Goal: Information Seeking & Learning: Compare options

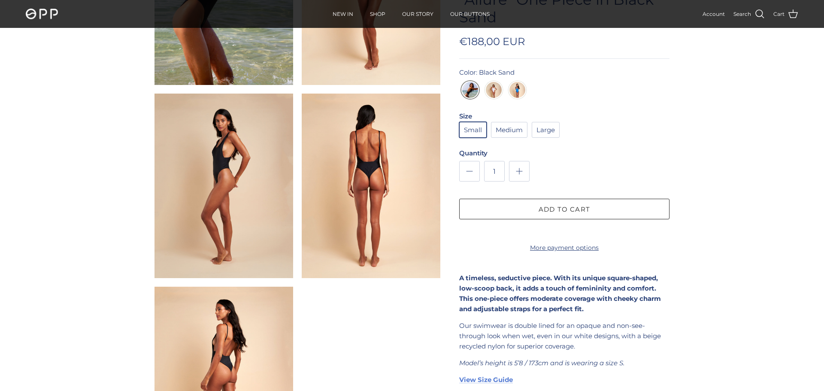
scroll to position [194, 0]
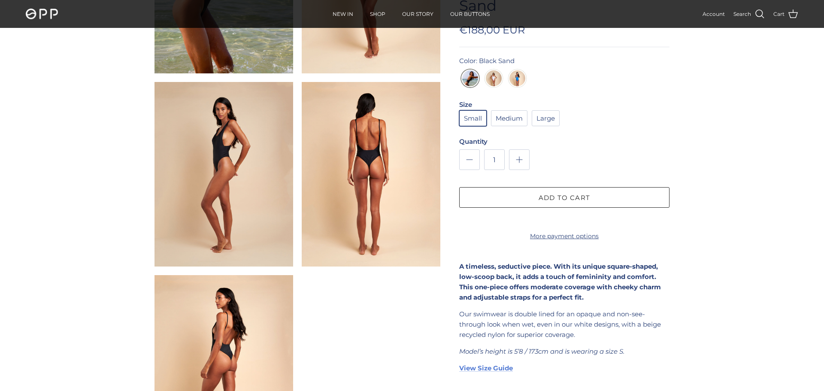
click at [223, 138] on img at bounding box center [224, 174] width 139 height 185
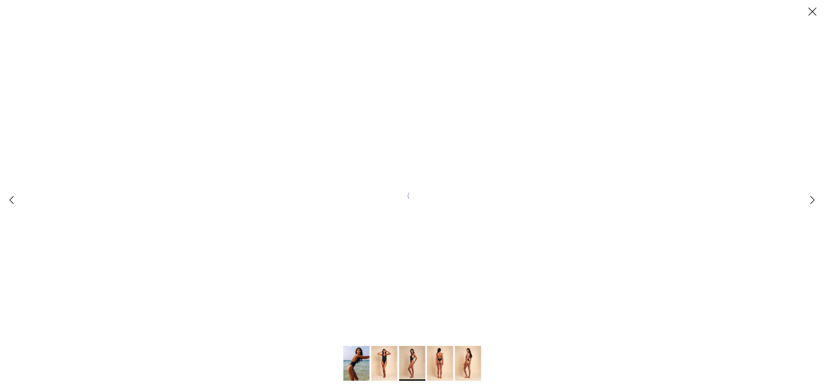
scroll to position [0, 0]
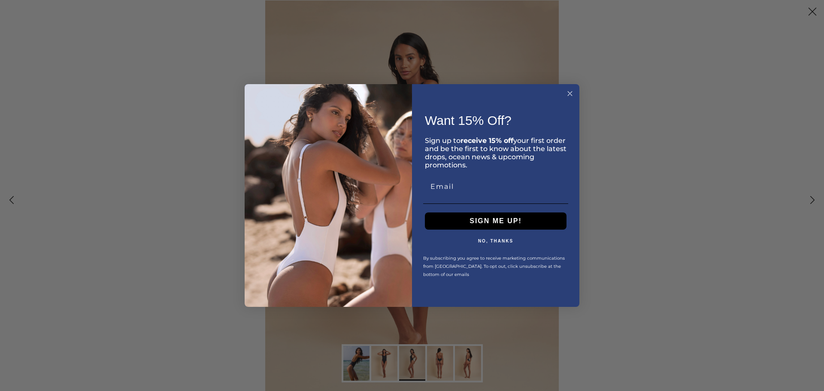
click at [572, 92] on circle "Close dialog" at bounding box center [570, 93] width 10 height 10
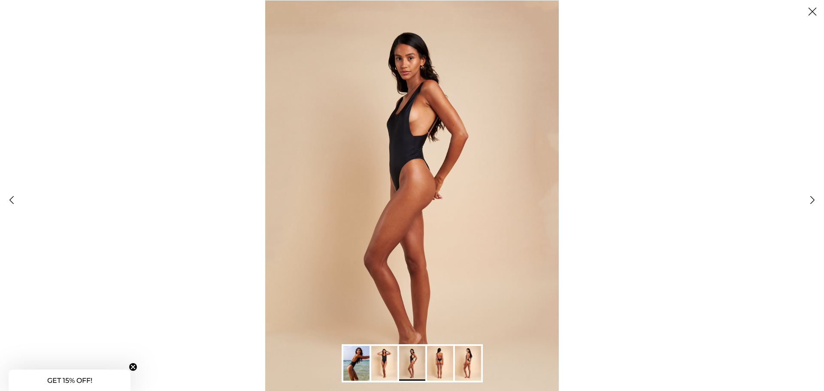
click at [355, 362] on img "Gallery Viewer" at bounding box center [356, 363] width 26 height 35
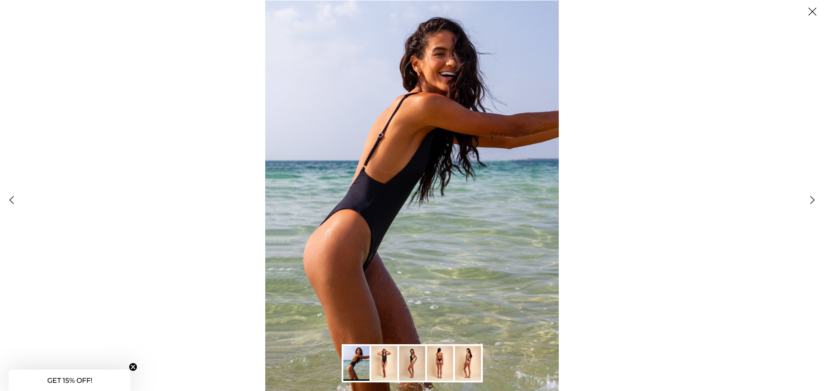
click at [388, 357] on img "Gallery Viewer" at bounding box center [384, 363] width 26 height 35
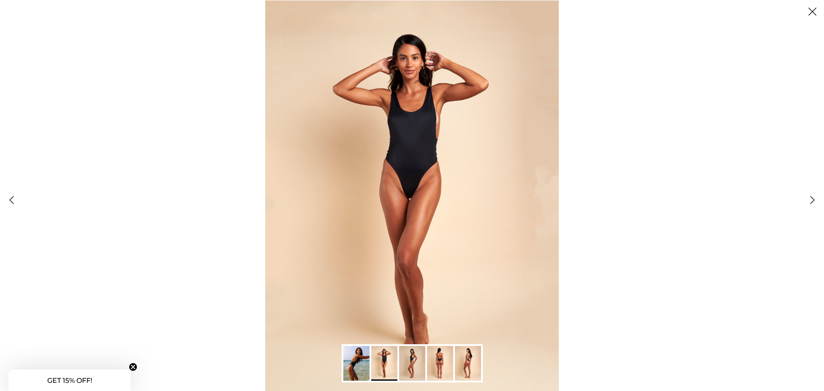
click at [417, 360] on img "Gallery Viewer" at bounding box center [412, 363] width 26 height 35
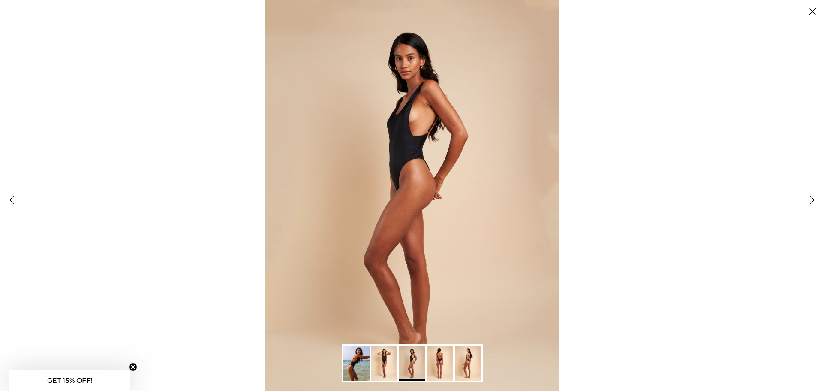
click at [444, 364] on img "Gallery Viewer" at bounding box center [440, 363] width 26 height 35
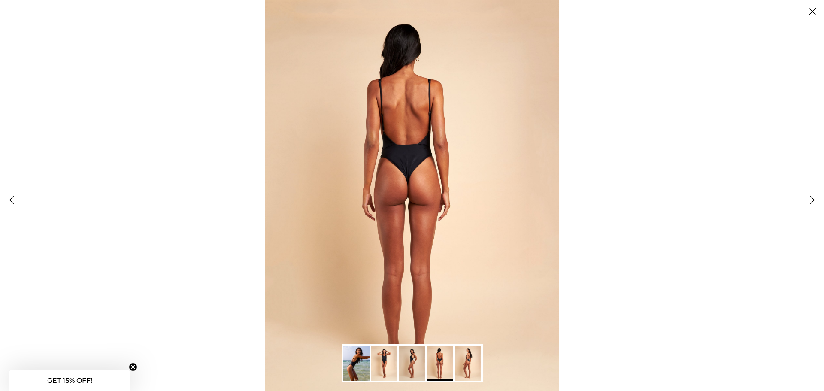
click at [466, 365] on img "Gallery Viewer" at bounding box center [468, 363] width 26 height 35
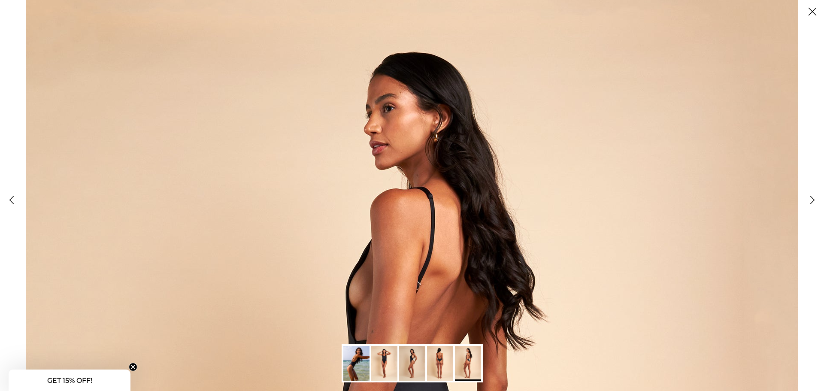
click at [812, 10] on button "Close" at bounding box center [812, 11] width 23 height 23
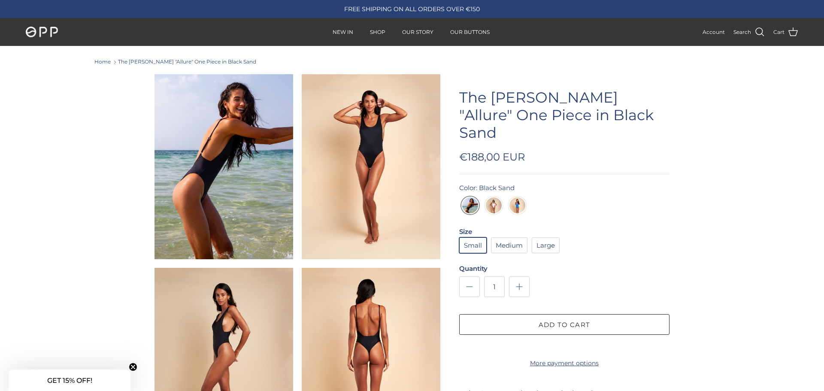
scroll to position [194, 0]
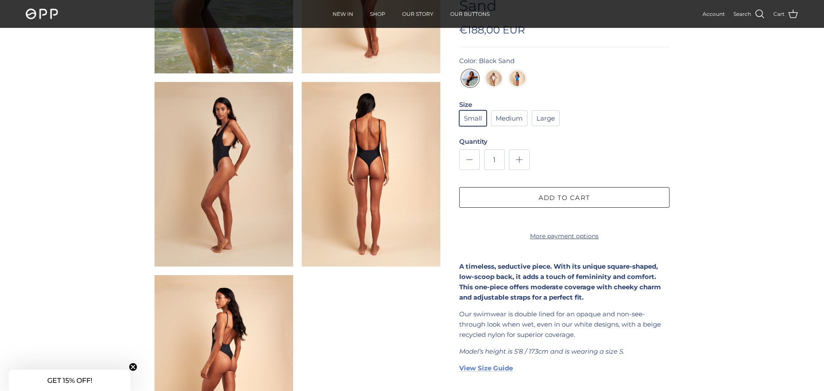
click at [490, 70] on img "Cloud Nine" at bounding box center [494, 80] width 16 height 21
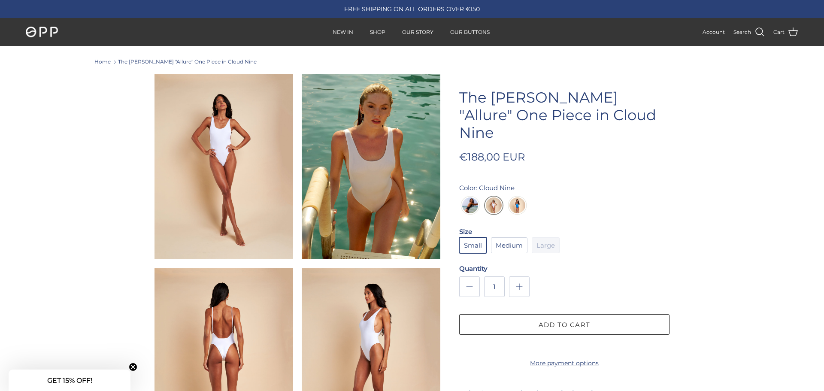
click at [243, 175] on img at bounding box center [224, 166] width 139 height 185
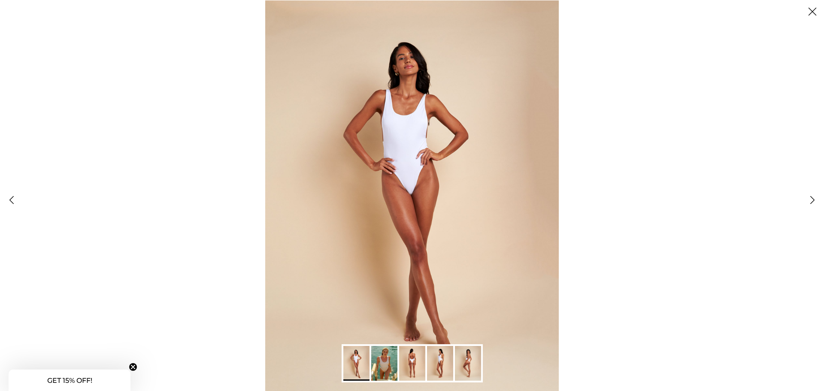
click at [382, 363] on img "Gallery Viewer" at bounding box center [384, 363] width 26 height 35
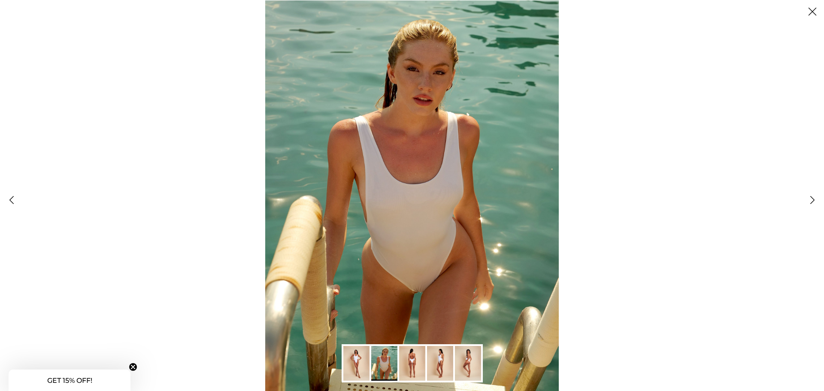
drag, startPoint x: 410, startPoint y: 355, endPoint x: 425, endPoint y: 349, distance: 16.2
click at [409, 355] on img "Gallery Viewer" at bounding box center [412, 363] width 26 height 35
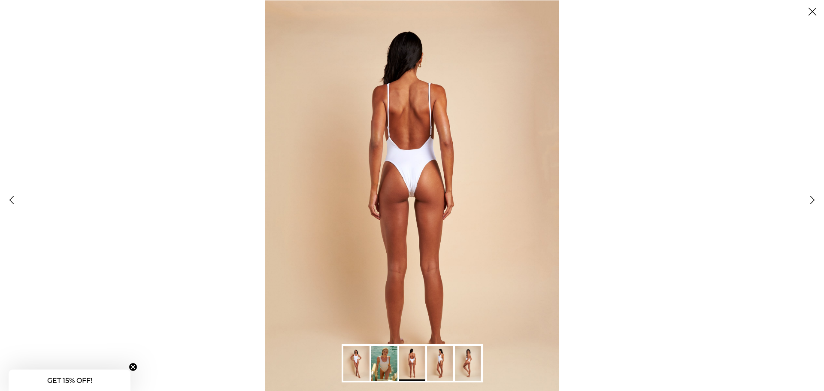
click at [441, 367] on img "Gallery Viewer" at bounding box center [440, 363] width 26 height 35
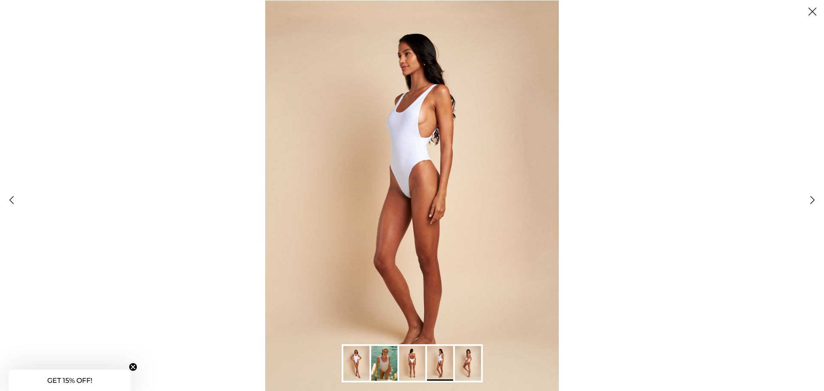
click at [472, 363] on img "Gallery Viewer" at bounding box center [468, 363] width 26 height 35
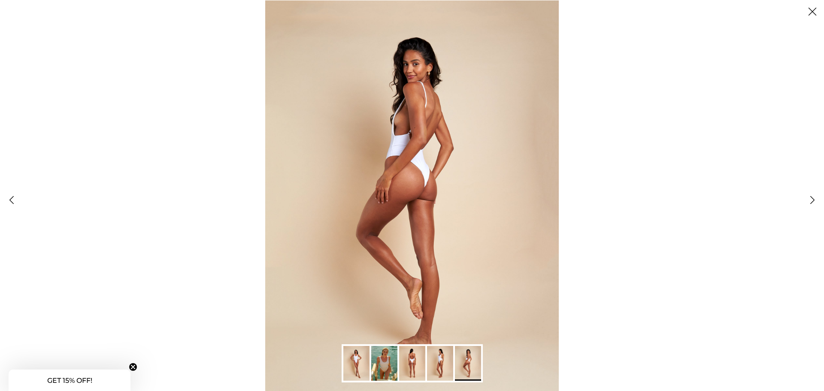
click at [810, 6] on button "Close" at bounding box center [812, 11] width 23 height 23
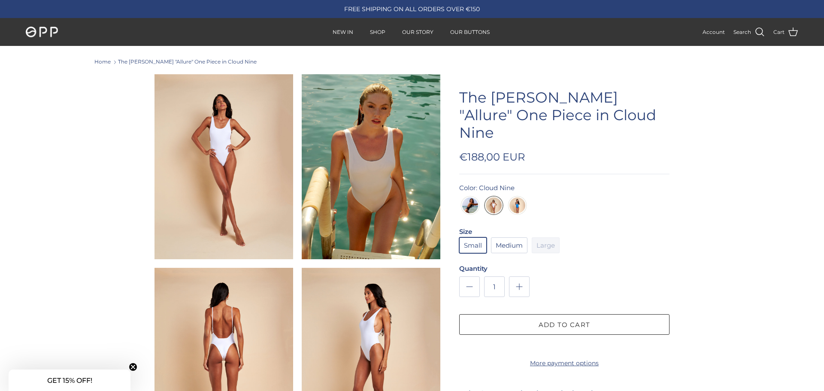
click at [518, 197] on img "Summer Sky" at bounding box center [518, 207] width 16 height 21
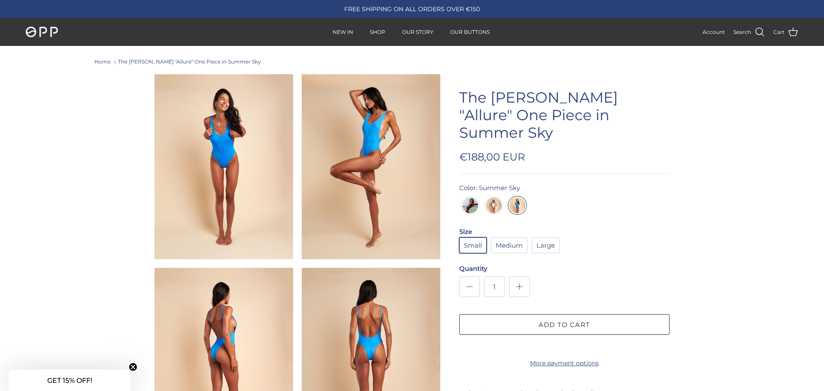
click at [397, 148] on img at bounding box center [371, 166] width 139 height 185
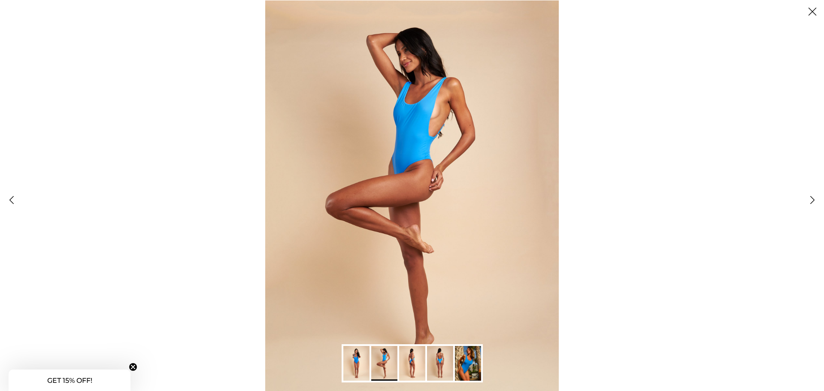
click at [470, 367] on img "Gallery Viewer" at bounding box center [468, 363] width 26 height 35
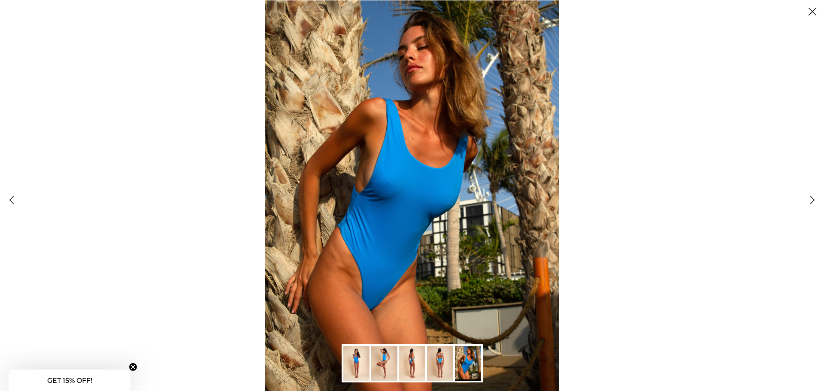
click at [442, 357] on img "Gallery Viewer" at bounding box center [440, 363] width 26 height 35
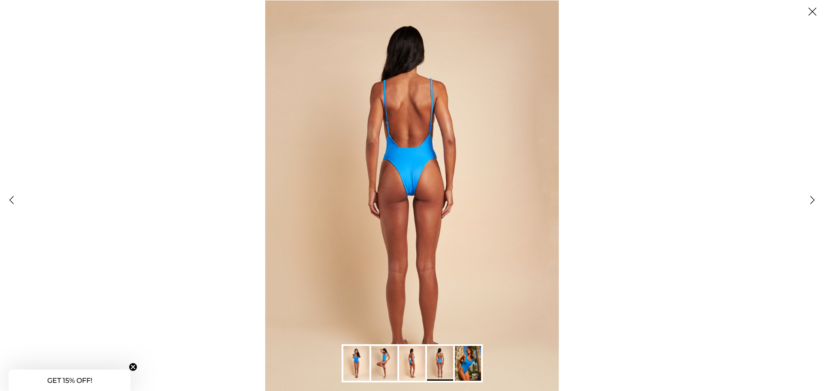
click at [413, 355] on img "Gallery Viewer" at bounding box center [412, 363] width 26 height 35
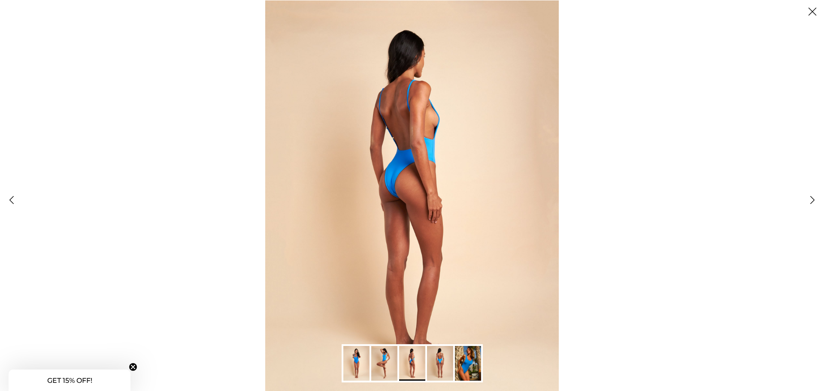
click at [358, 359] on img "Gallery Viewer" at bounding box center [356, 363] width 26 height 35
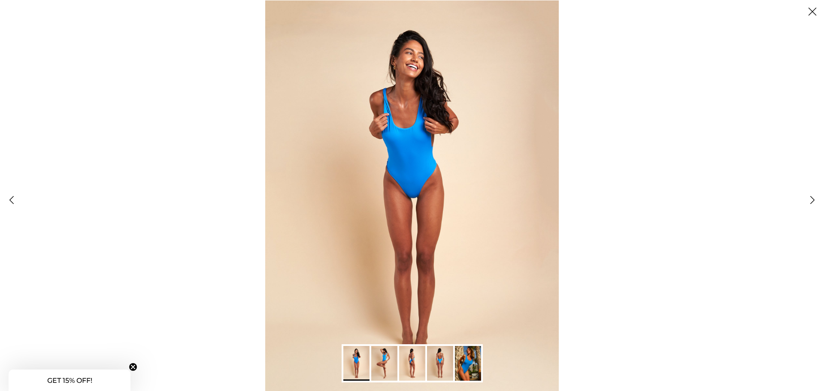
click at [813, 11] on button "Close" at bounding box center [812, 11] width 23 height 23
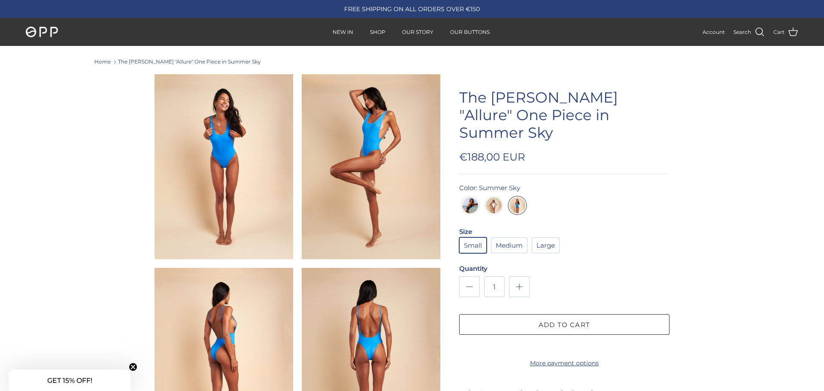
click at [217, 61] on link "The [PERSON_NAME] "Allure" One Piece in Summer Sky" at bounding box center [189, 61] width 143 height 6
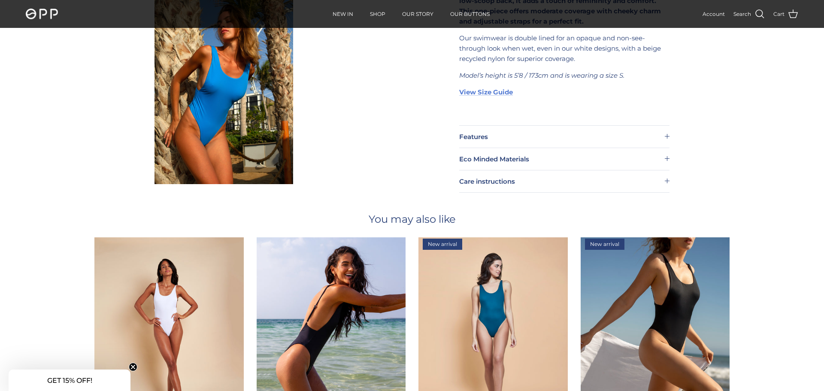
scroll to position [479, 0]
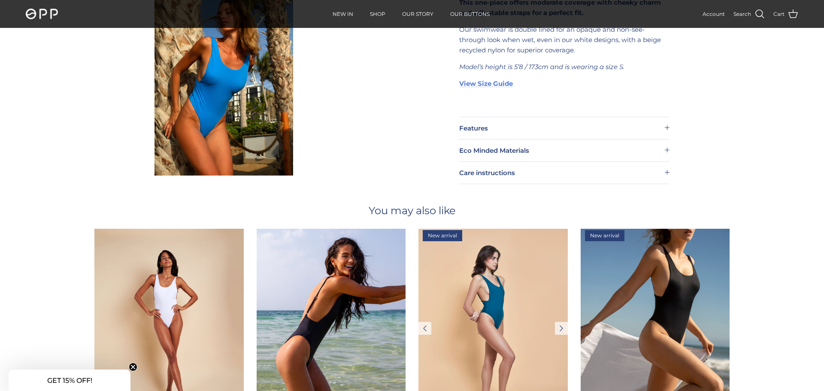
click at [505, 304] on img at bounding box center [493, 328] width 149 height 199
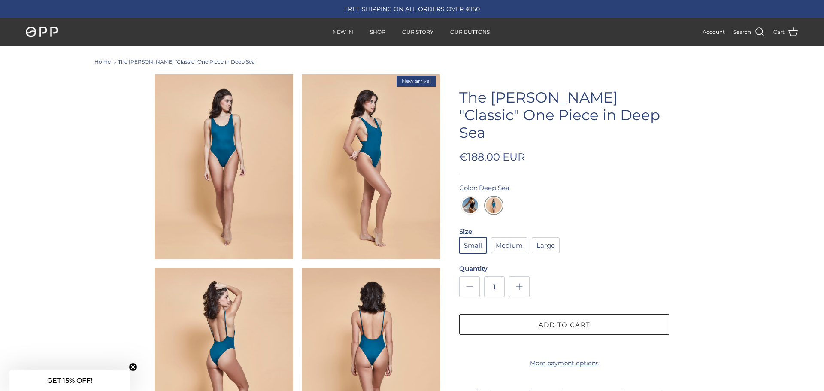
click at [230, 168] on img at bounding box center [224, 166] width 139 height 185
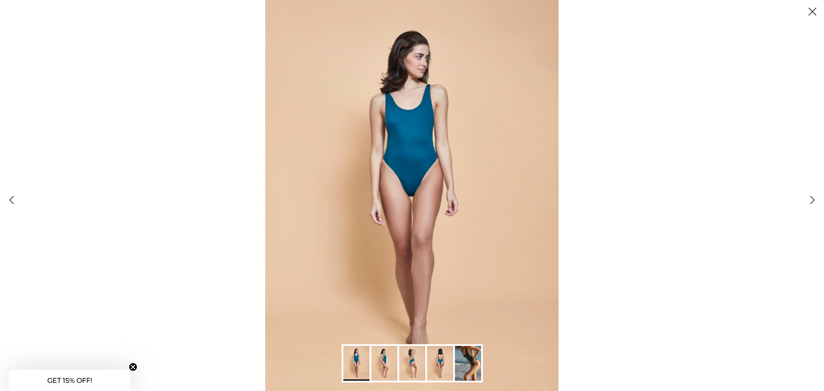
click at [386, 363] on img "Gallery Viewer" at bounding box center [384, 363] width 26 height 35
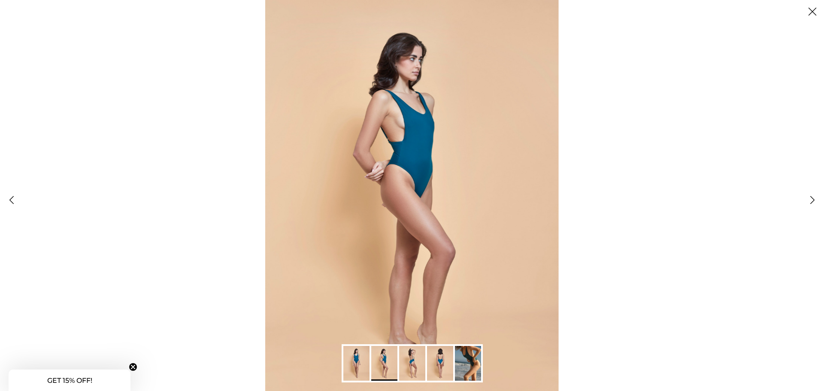
click at [410, 368] on img "Gallery Viewer" at bounding box center [412, 363] width 26 height 35
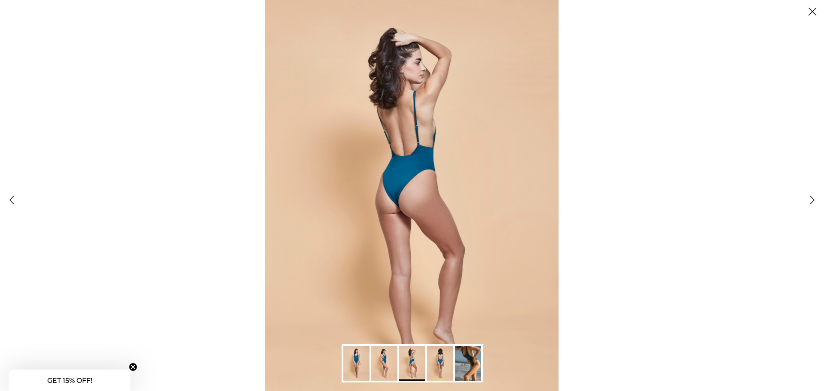
click at [436, 365] on img "Gallery Viewer" at bounding box center [440, 363] width 26 height 35
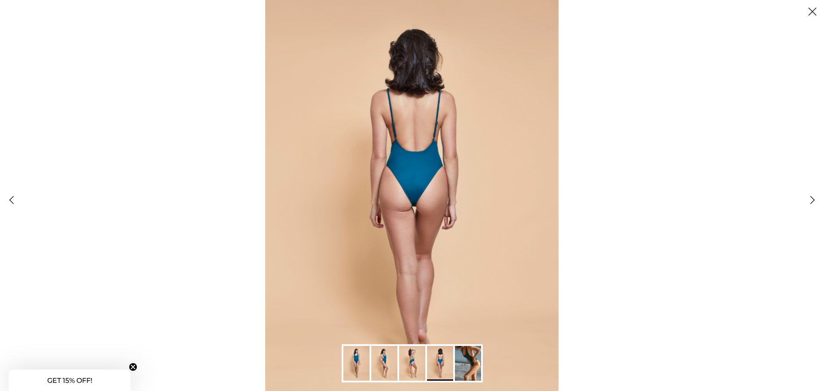
click at [472, 367] on img "Gallery Viewer" at bounding box center [468, 363] width 26 height 35
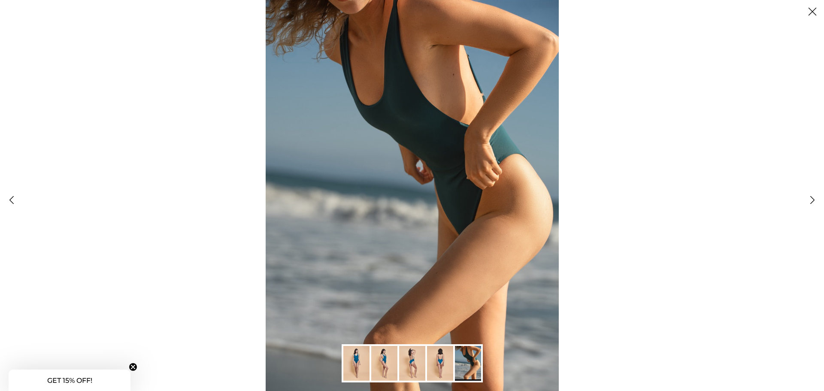
click at [812, 12] on button "Close" at bounding box center [812, 11] width 23 height 23
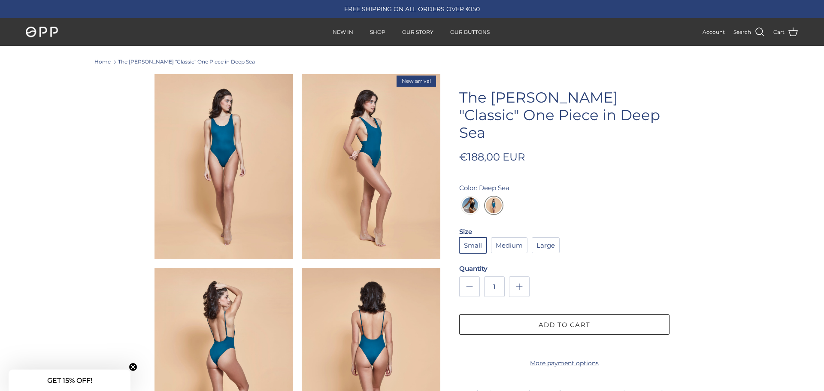
click at [472, 197] on img "Black Sand" at bounding box center [470, 207] width 16 height 21
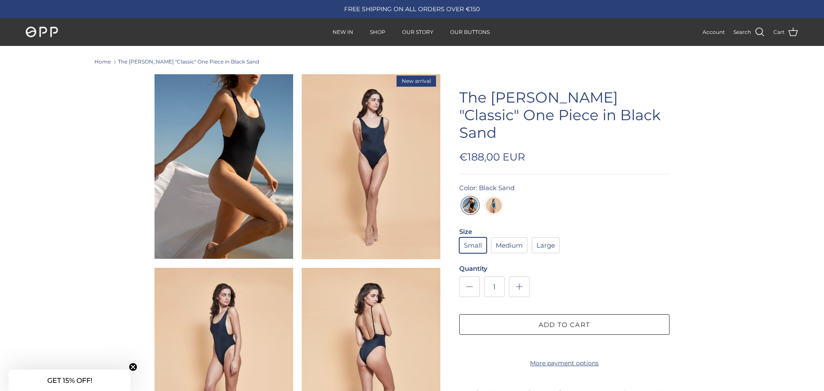
click at [253, 135] on img at bounding box center [224, 166] width 139 height 185
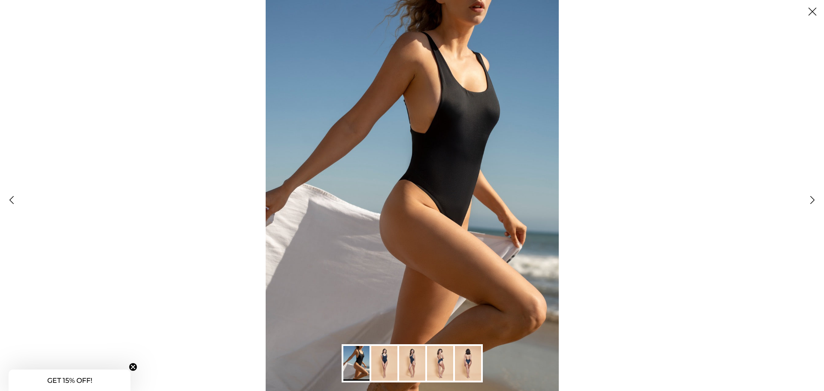
drag, startPoint x: 381, startPoint y: 367, endPoint x: 388, endPoint y: 361, distance: 9.1
click at [381, 367] on img "Gallery Viewer" at bounding box center [384, 363] width 26 height 35
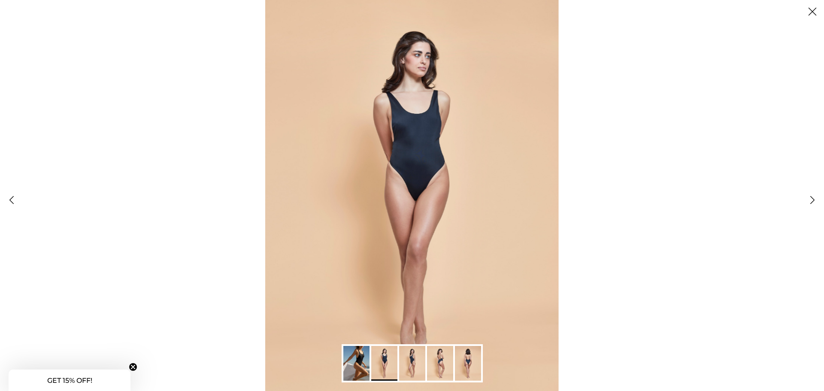
click at [413, 367] on img "Gallery Viewer" at bounding box center [412, 363] width 26 height 35
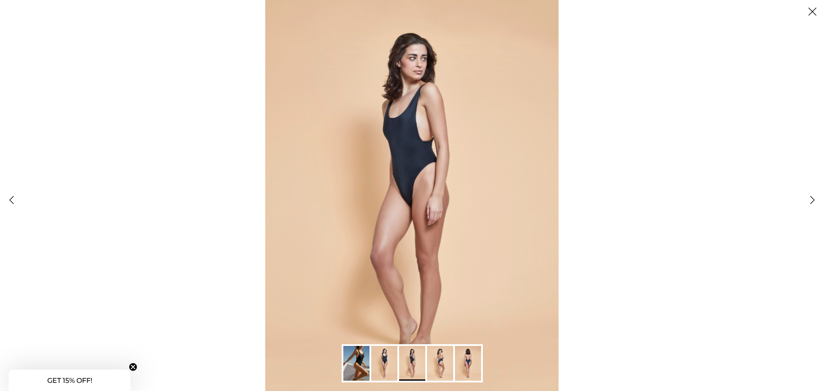
click at [440, 365] on img "Gallery Viewer" at bounding box center [440, 363] width 26 height 35
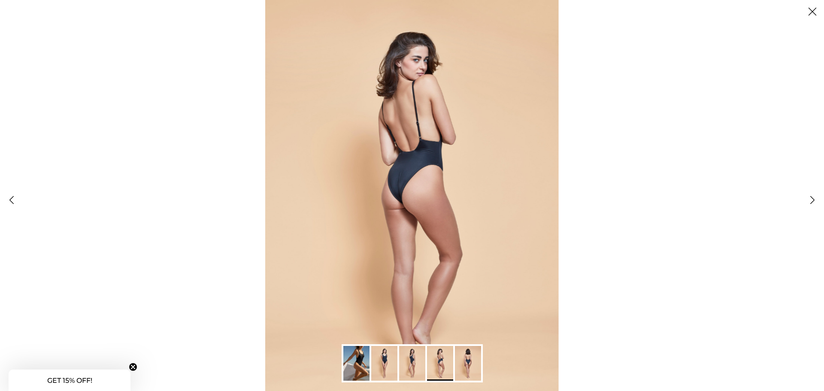
click at [472, 361] on img "Gallery Viewer" at bounding box center [468, 363] width 26 height 35
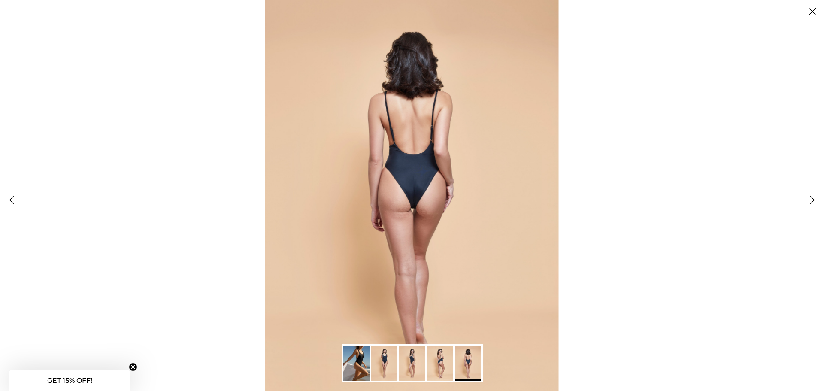
drag, startPoint x: 809, startPoint y: 12, endPoint x: 801, endPoint y: 18, distance: 9.8
click at [809, 12] on button "Close" at bounding box center [812, 11] width 23 height 23
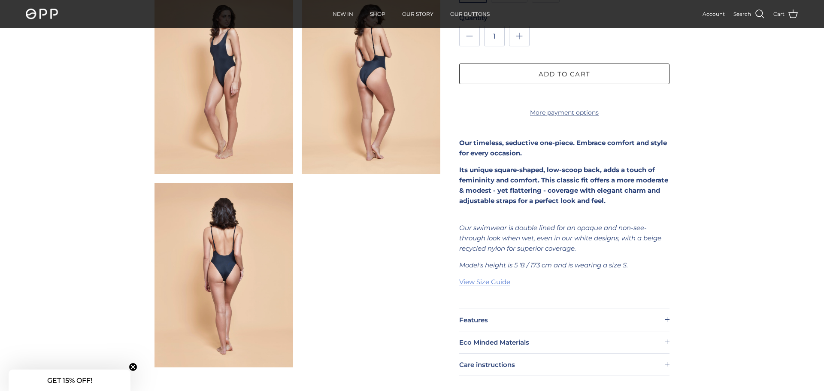
scroll to position [440, 0]
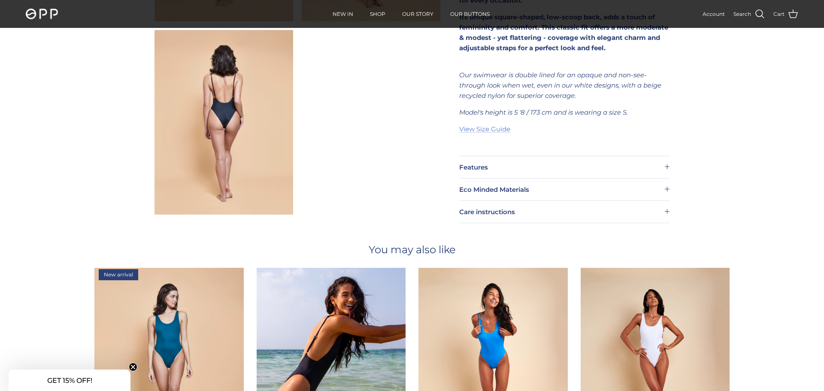
click at [359, 115] on video at bounding box center [371, 122] width 139 height 185
click at [383, 127] on video at bounding box center [371, 122] width 139 height 185
drag, startPoint x: 382, startPoint y: 127, endPoint x: 617, endPoint y: 176, distance: 239.5
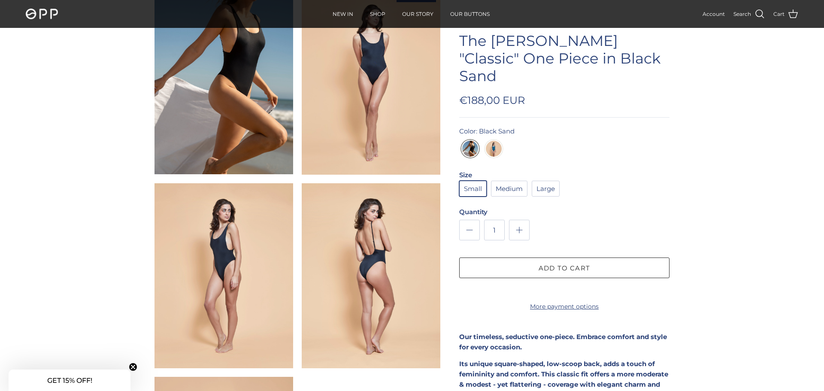
scroll to position [0, 0]
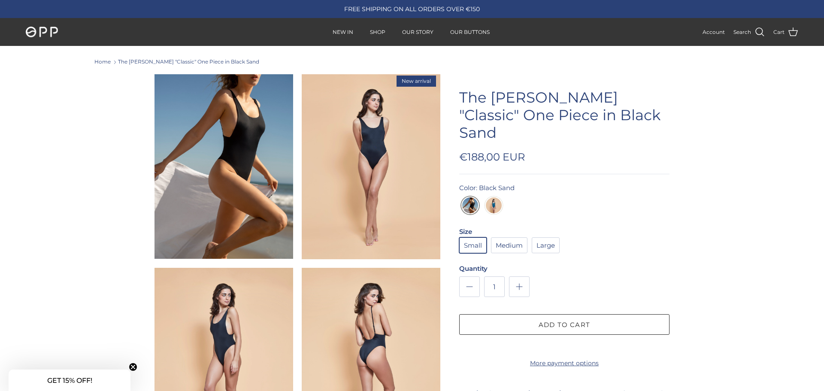
click at [132, 59] on link "The [PERSON_NAME] "Classic" One Piece in Black Sand" at bounding box center [188, 61] width 141 height 6
click at [99, 61] on link "Home" at bounding box center [102, 61] width 16 height 6
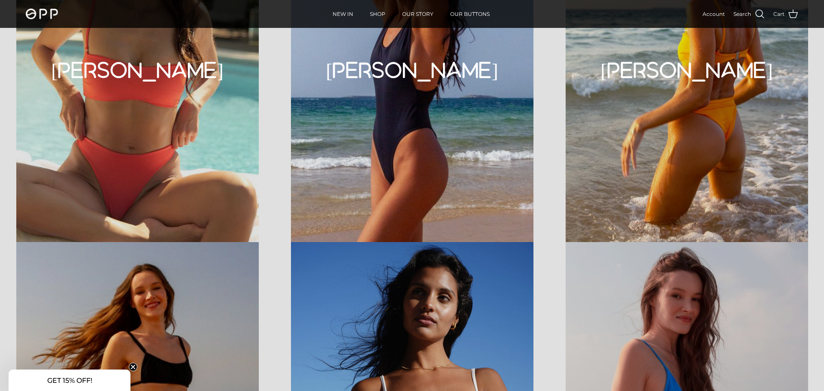
scroll to position [2134, 0]
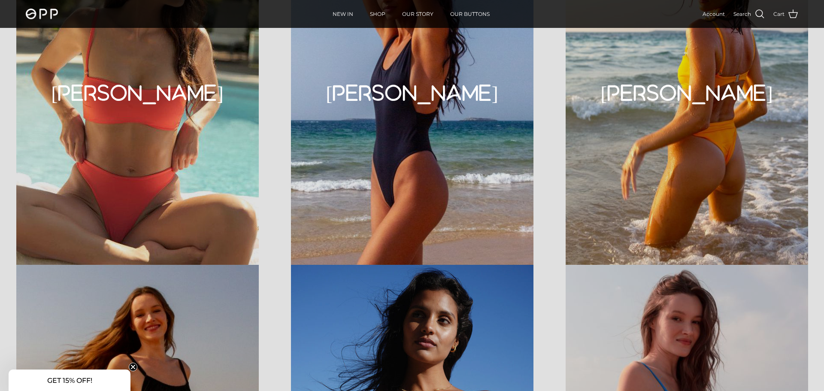
click at [405, 82] on h2 "FREDDIE" at bounding box center [412, 93] width 258 height 22
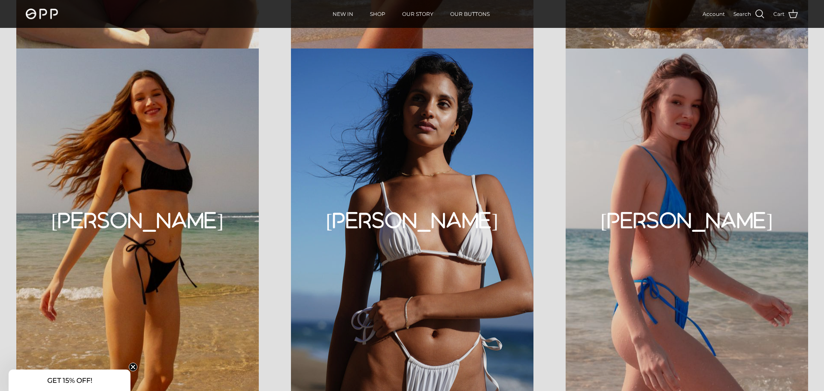
scroll to position [2378, 0]
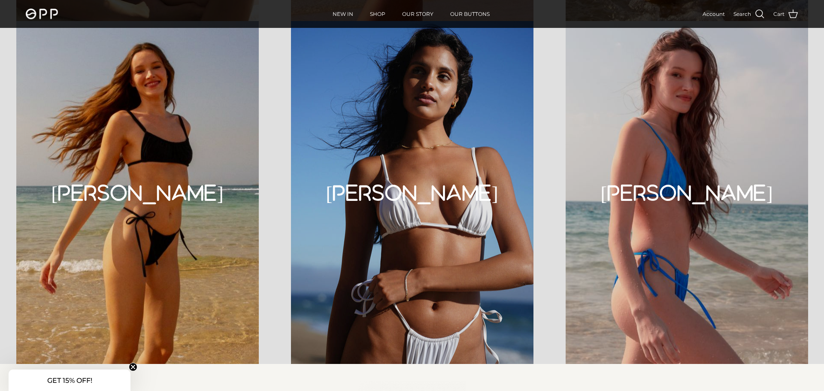
click at [685, 172] on div "GABRIELLE" at bounding box center [686, 192] width 275 height 343
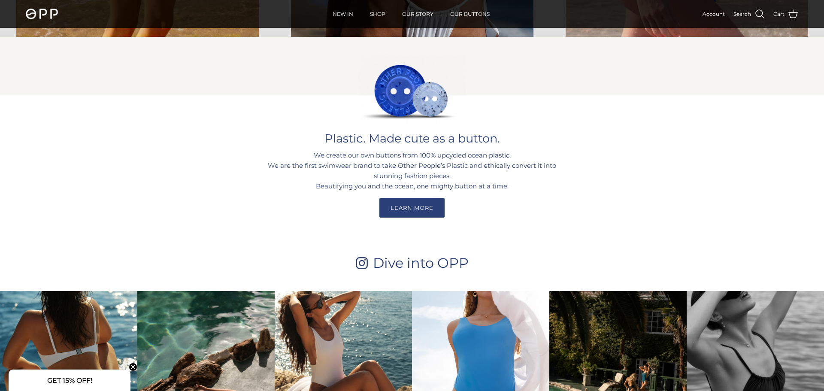
scroll to position [2841, 0]
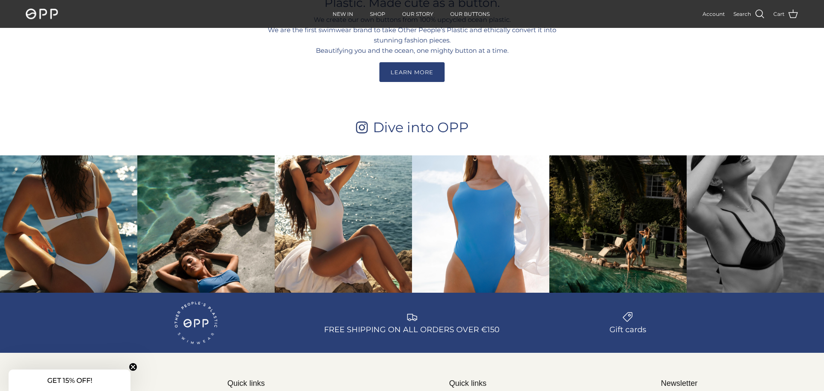
click at [506, 217] on div "Instagram post opens in a popup" at bounding box center [480, 223] width 137 height 137
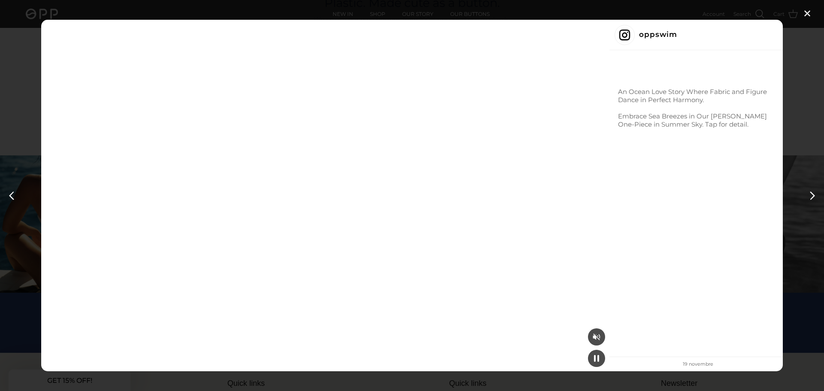
click at [307, 148] on video "Instagram post details" at bounding box center [325, 196] width 568 height 352
click at [306, 147] on video "Instagram post details" at bounding box center [325, 196] width 568 height 352
click at [808, 12] on div "✕ oppswim An Ocean Love Story Where Fabric and Figure Dance in Perfect Harmony.…" at bounding box center [412, 195] width 824 height 391
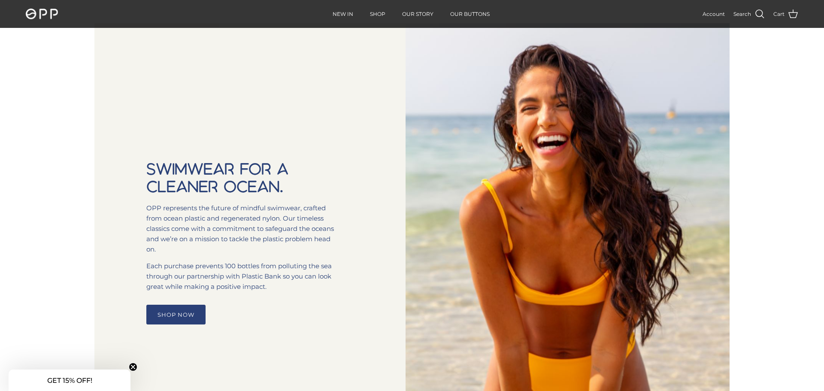
scroll to position [365, 0]
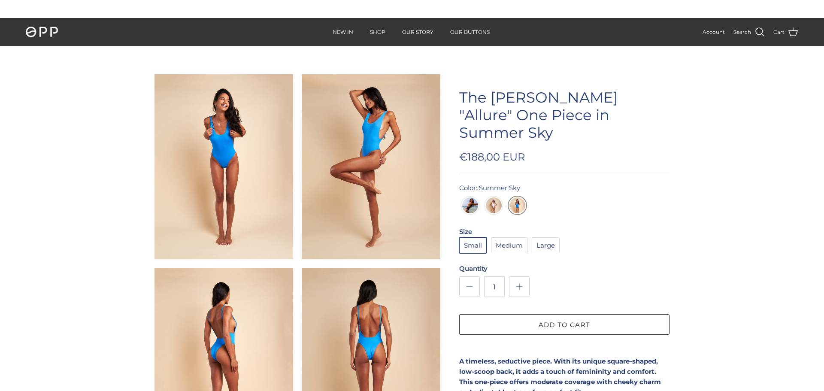
scroll to position [479, 0]
